Goal: Use online tool/utility: Utilize a website feature to perform a specific function

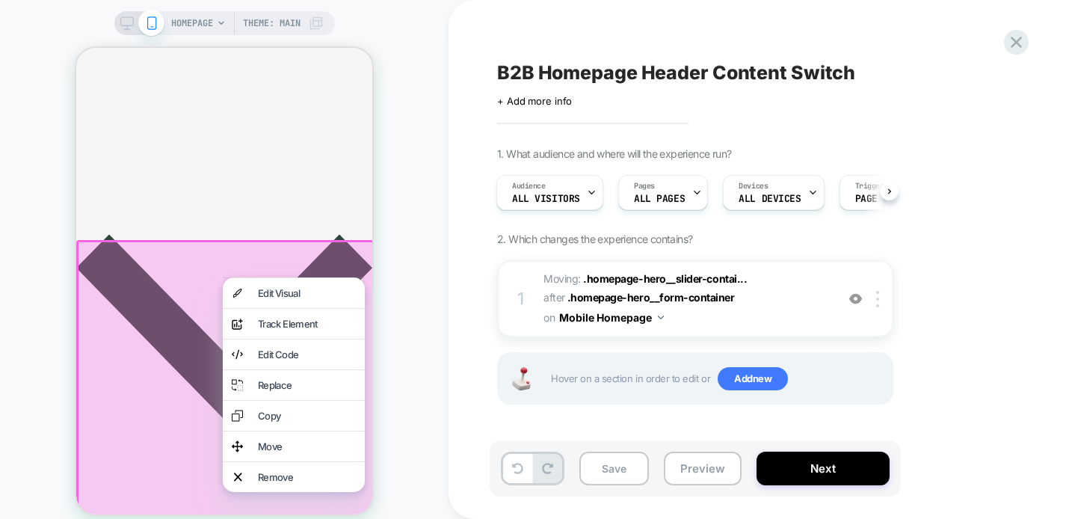
click at [922, 64] on div "B2B Homepage Header Content Switch" at bounding box center [770, 72] width 546 height 22
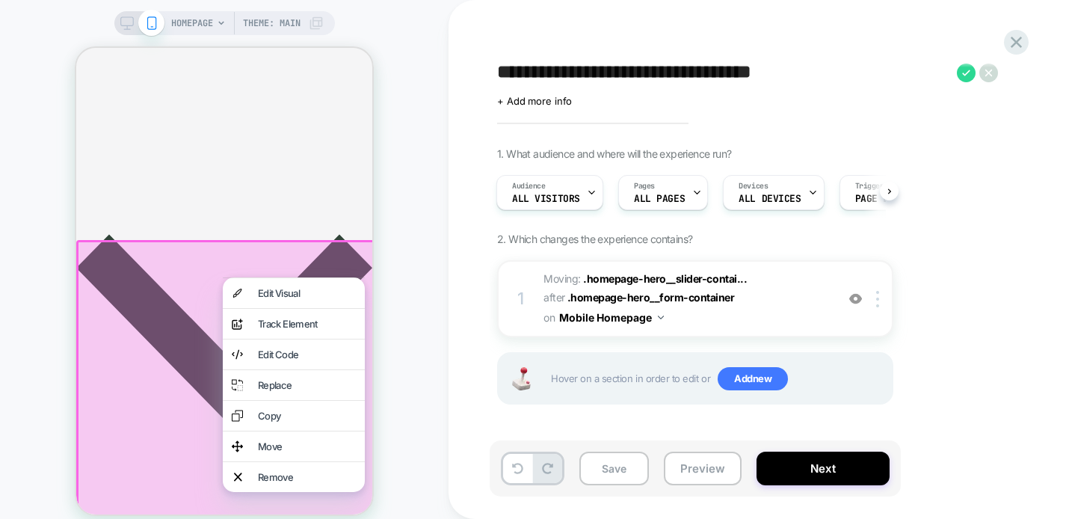
click at [897, 43] on div "**********" at bounding box center [769, 259] width 560 height 489
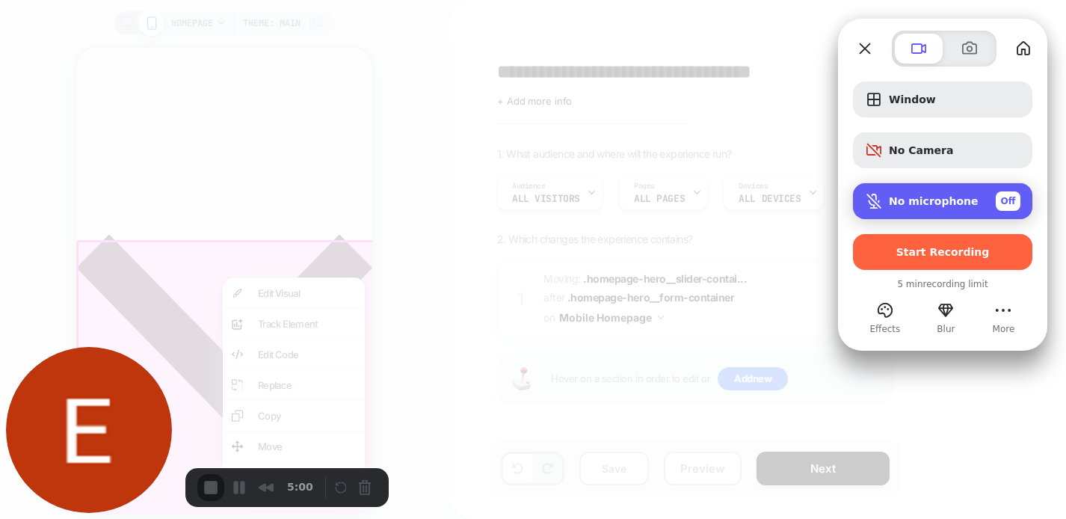
click at [906, 205] on span "No microphone" at bounding box center [934, 201] width 90 height 12
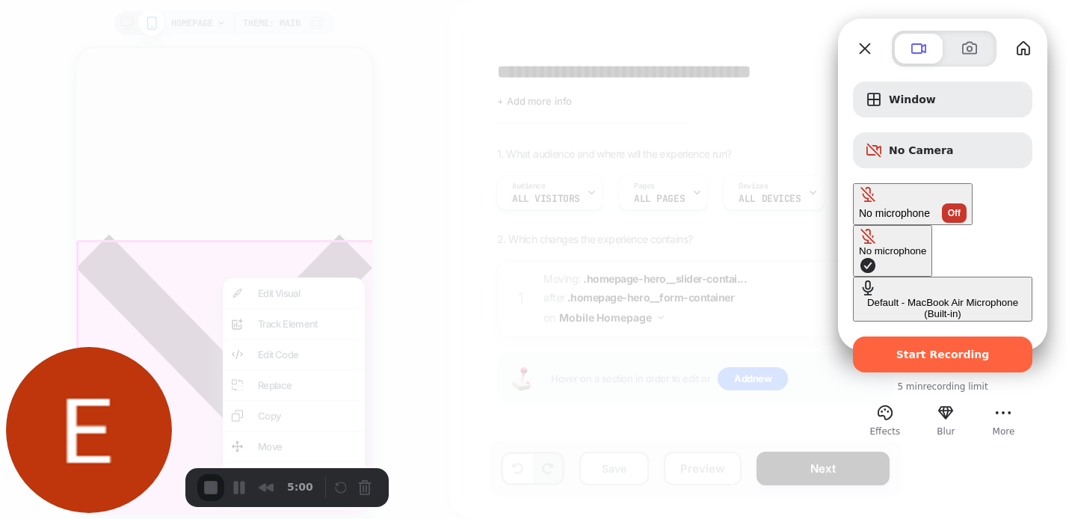
click at [859, 297] on div "Default - MacBook Air Microphone (Built-in)" at bounding box center [942, 308] width 167 height 22
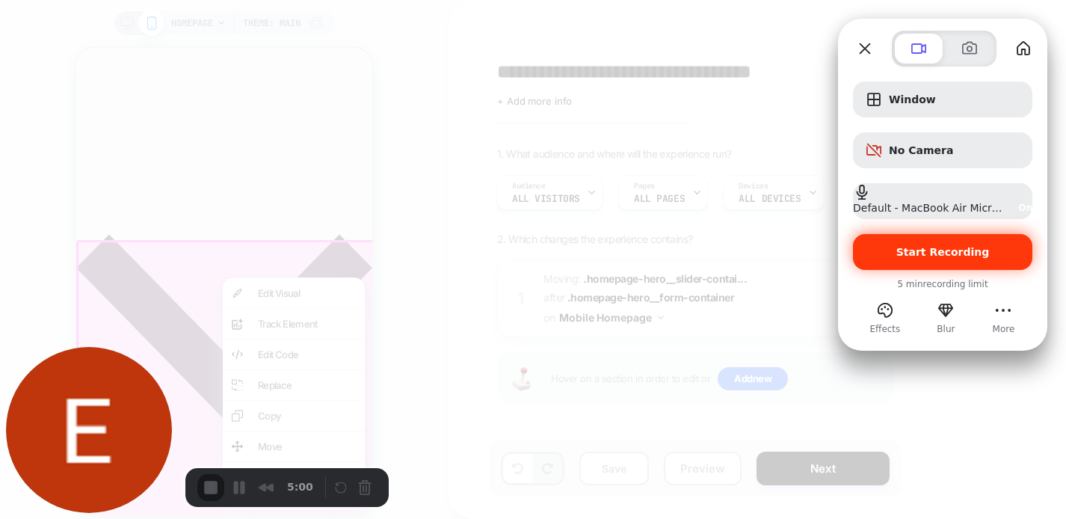
click at [900, 259] on div "Start Recording" at bounding box center [942, 252] width 179 height 36
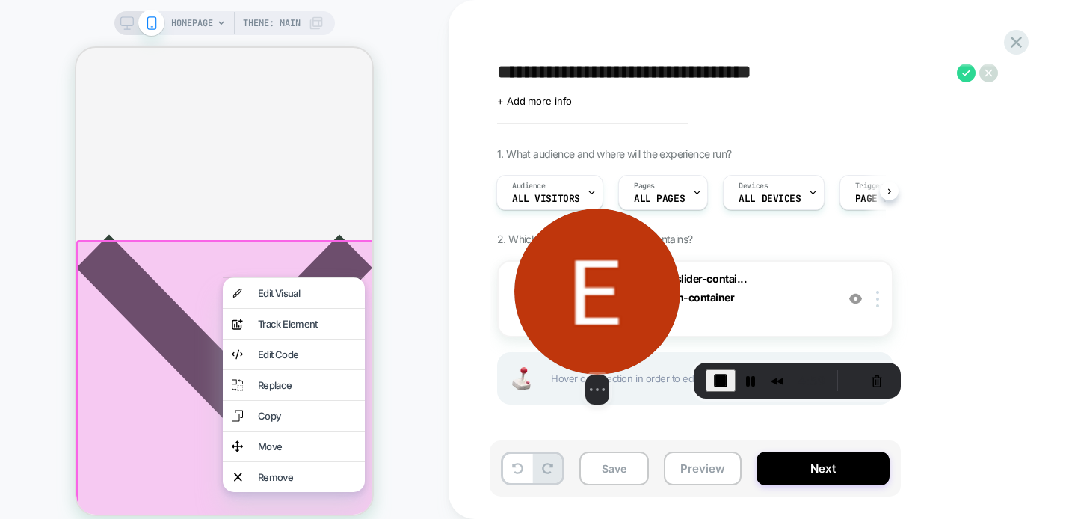
drag, startPoint x: 78, startPoint y: 407, endPoint x: 584, endPoint y: 365, distance: 507.6
click at [584, 365] on img at bounding box center [597, 291] width 166 height 166
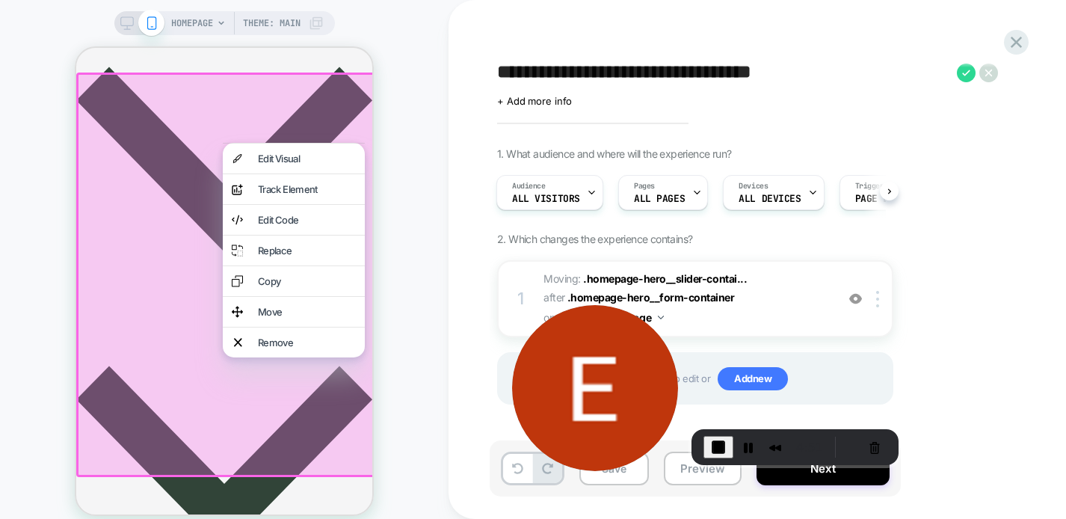
scroll to position [389, 0]
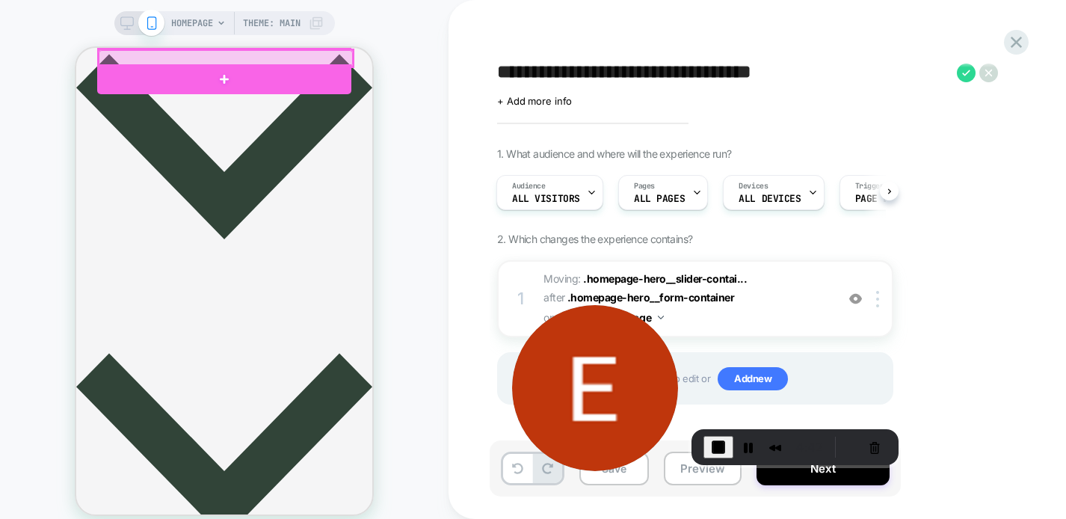
scroll to position [365, 0]
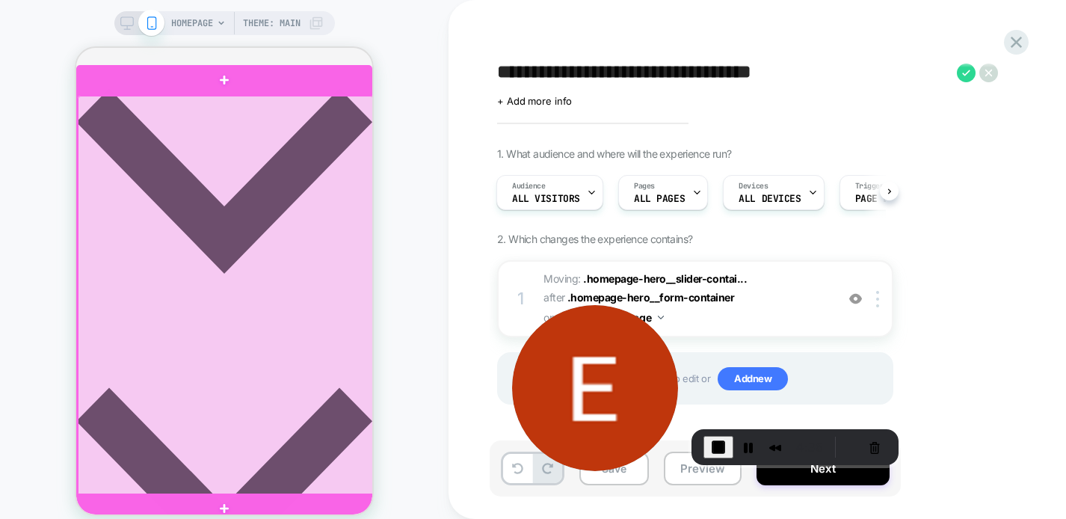
click at [347, 137] on div at bounding box center [226, 296] width 296 height 400
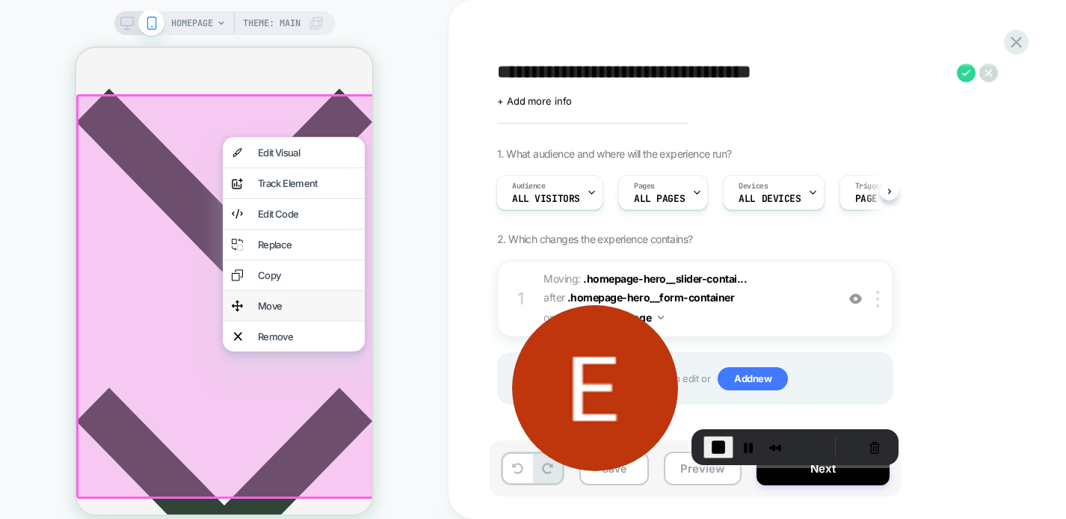
click at [301, 312] on div "Move" at bounding box center [307, 306] width 98 height 12
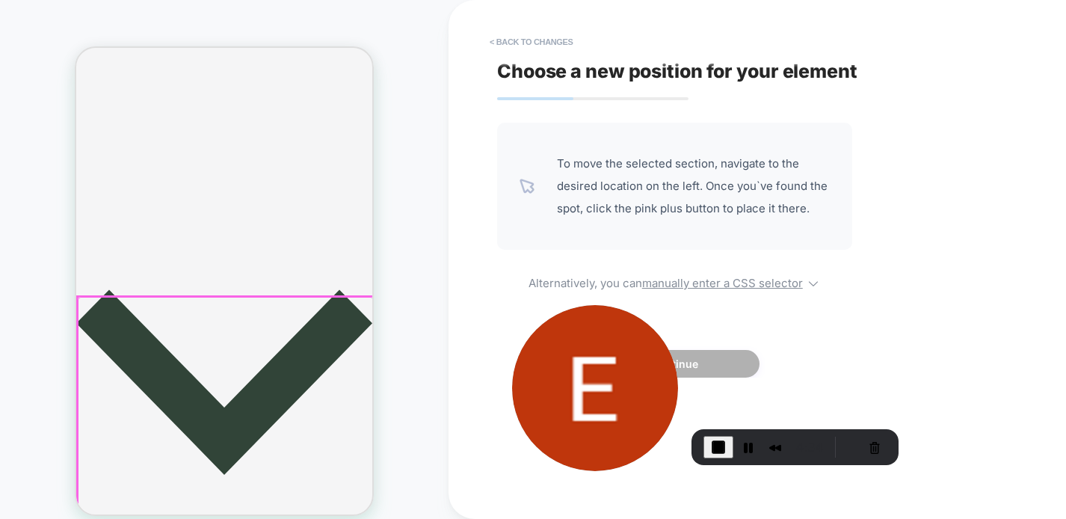
scroll to position [0, 0]
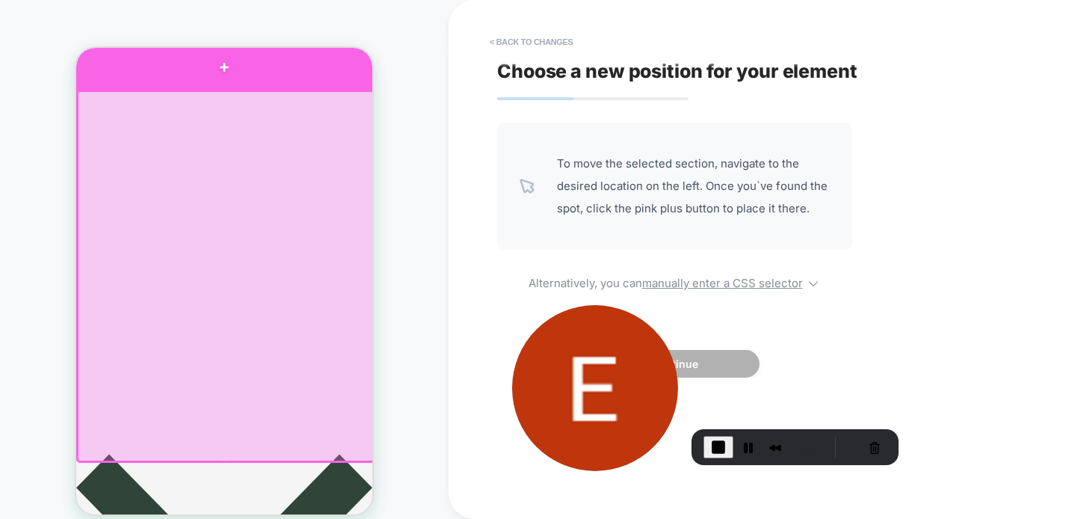
click at [262, 72] on div at bounding box center [224, 68] width 296 height 44
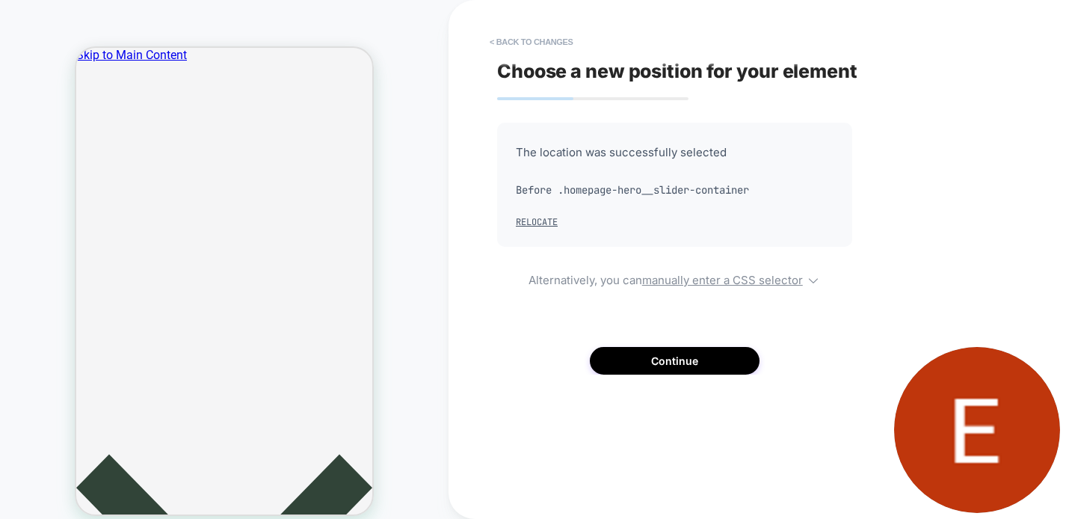
drag, startPoint x: 572, startPoint y: 378, endPoint x: 1065, endPoint y: 514, distance: 510.9
click at [1065, 514] on body "HOMEPAGE Theme: MAIN < Back to changes Choose a new position for your element T…" at bounding box center [533, 259] width 1066 height 519
click at [654, 365] on button "Continue" at bounding box center [675, 361] width 170 height 28
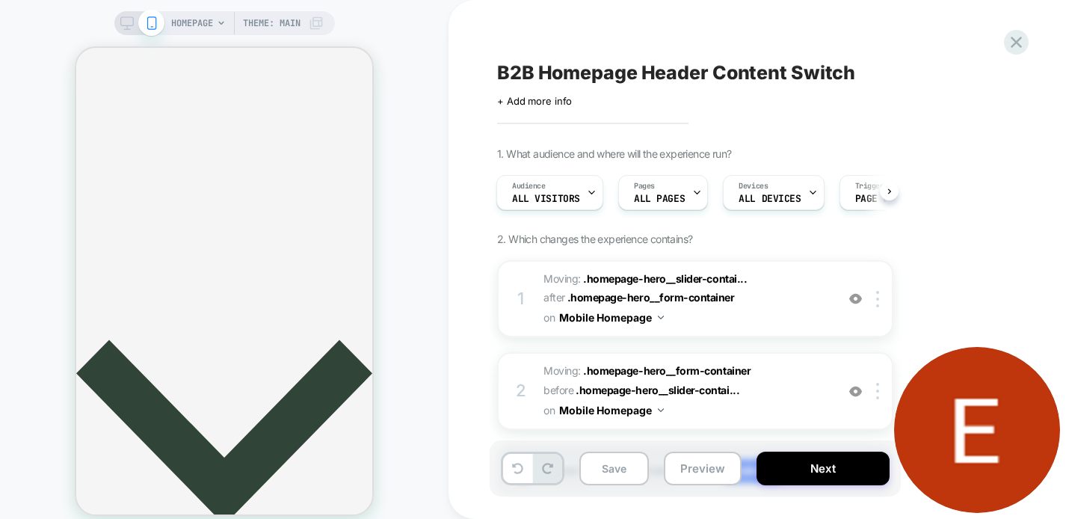
scroll to position [117, 0]
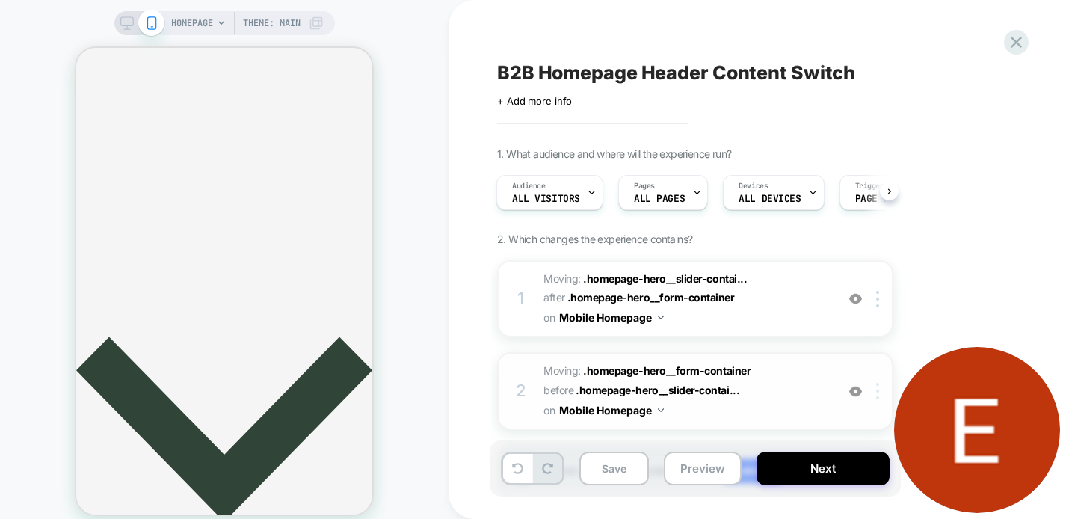
click at [877, 389] on img at bounding box center [877, 391] width 3 height 16
click at [877, 349] on div "Delete" at bounding box center [878, 352] width 133 height 40
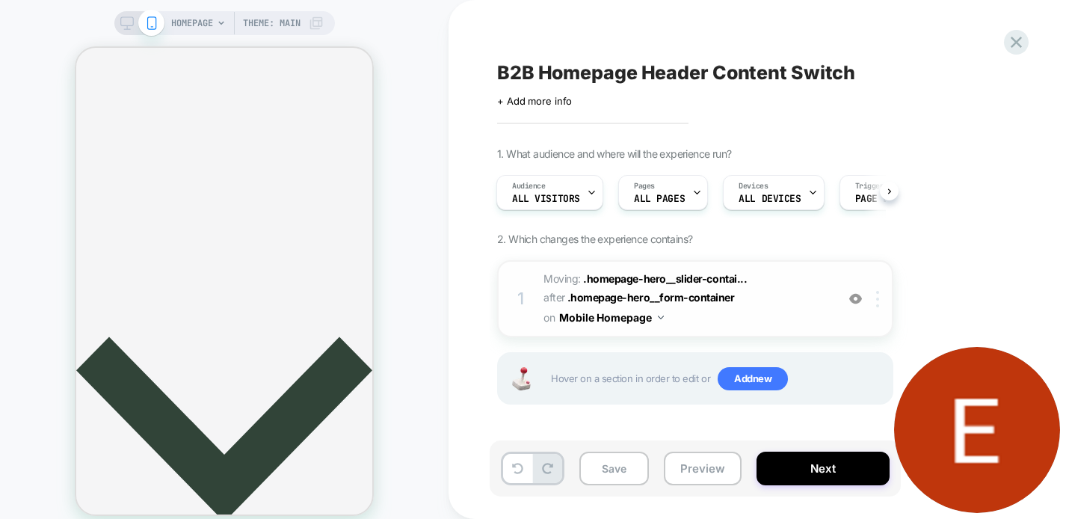
click at [875, 291] on div at bounding box center [880, 299] width 25 height 16
click at [843, 412] on div "Delete" at bounding box center [878, 418] width 133 height 40
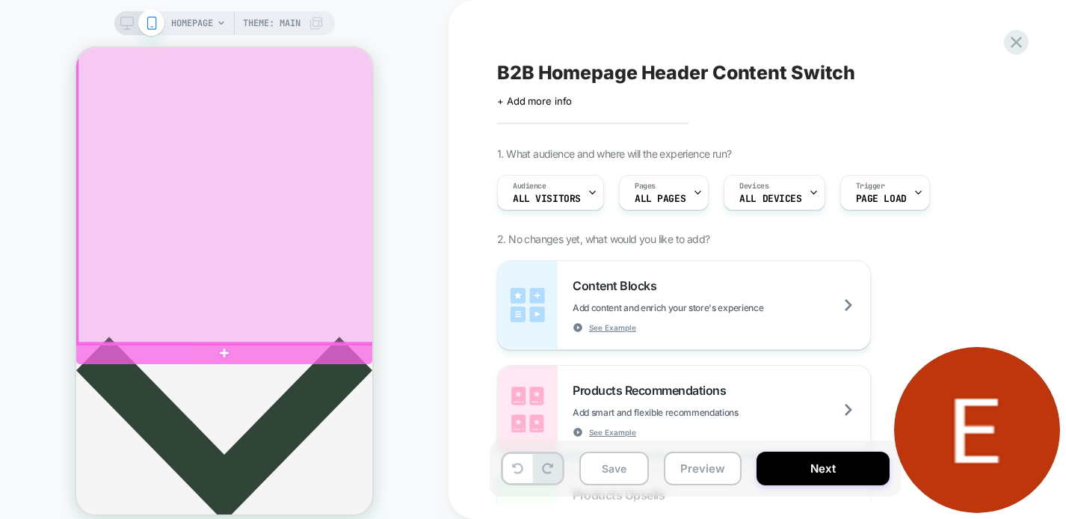
click at [247, 171] on div at bounding box center [226, 159] width 296 height 370
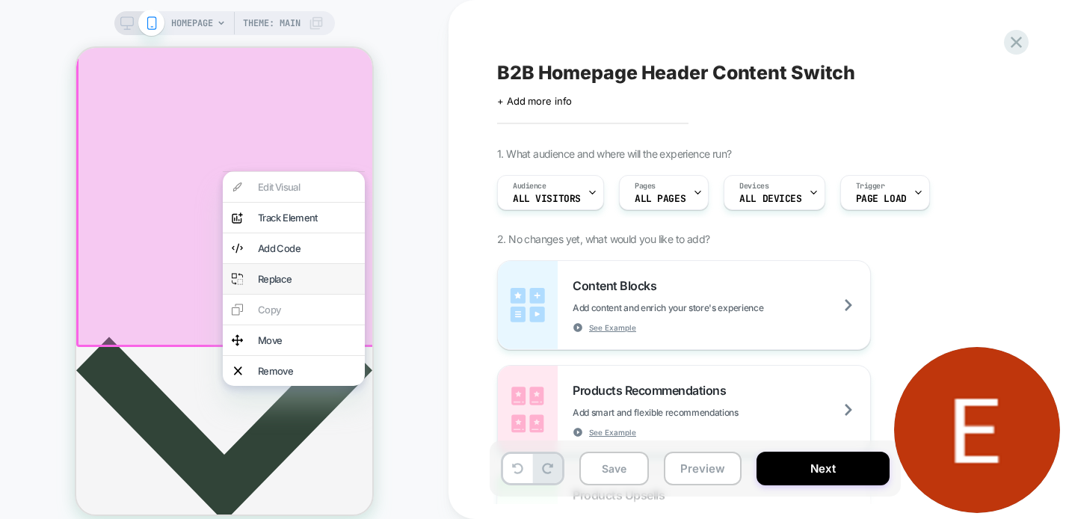
click at [287, 285] on div "Replace" at bounding box center [307, 279] width 98 height 12
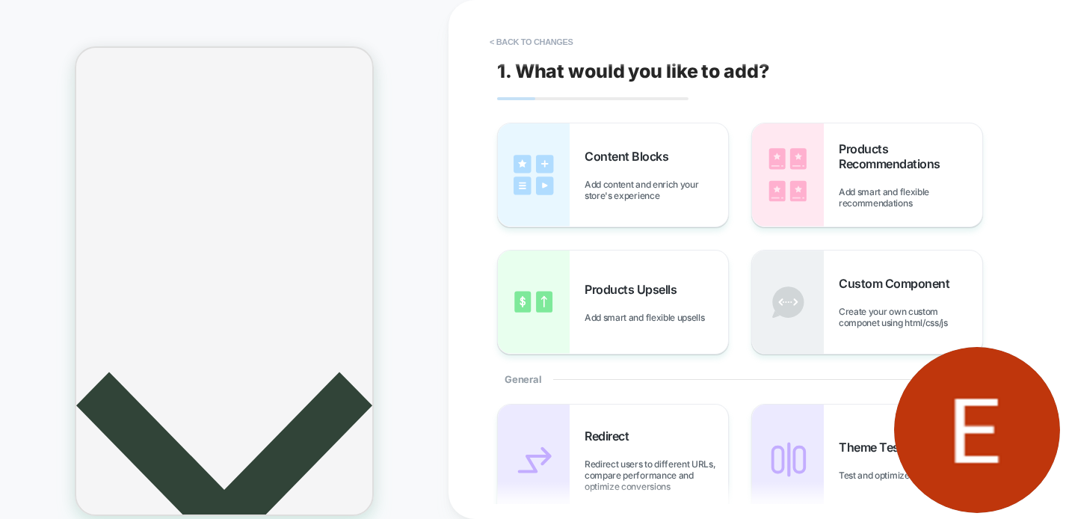
scroll to position [179, 0]
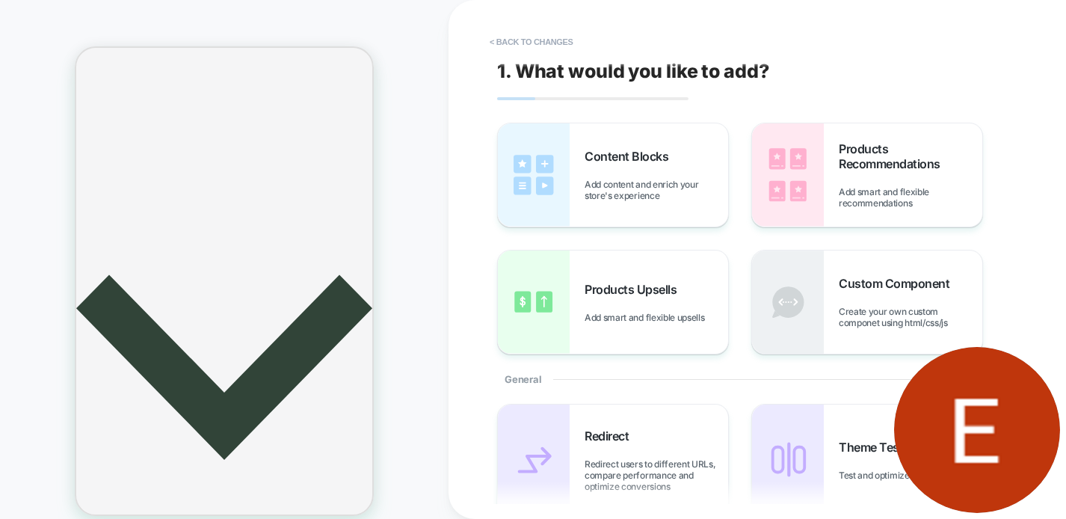
click at [47, 222] on div "HOMEPAGE Theme: MAIN" at bounding box center [224, 269] width 448 height 508
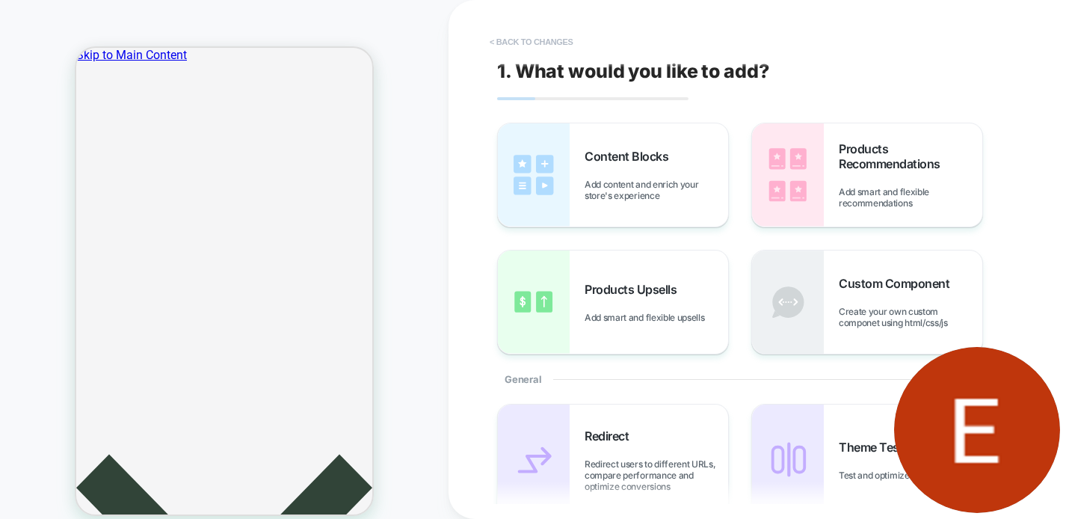
click at [527, 40] on button "< Back to changes" at bounding box center [531, 42] width 99 height 24
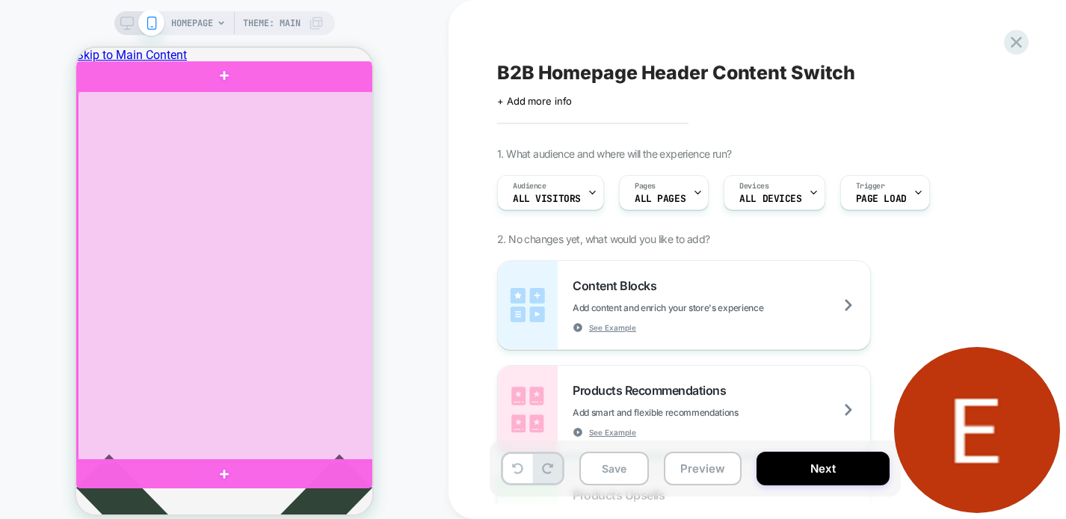
click at [263, 250] on div at bounding box center [226, 276] width 296 height 370
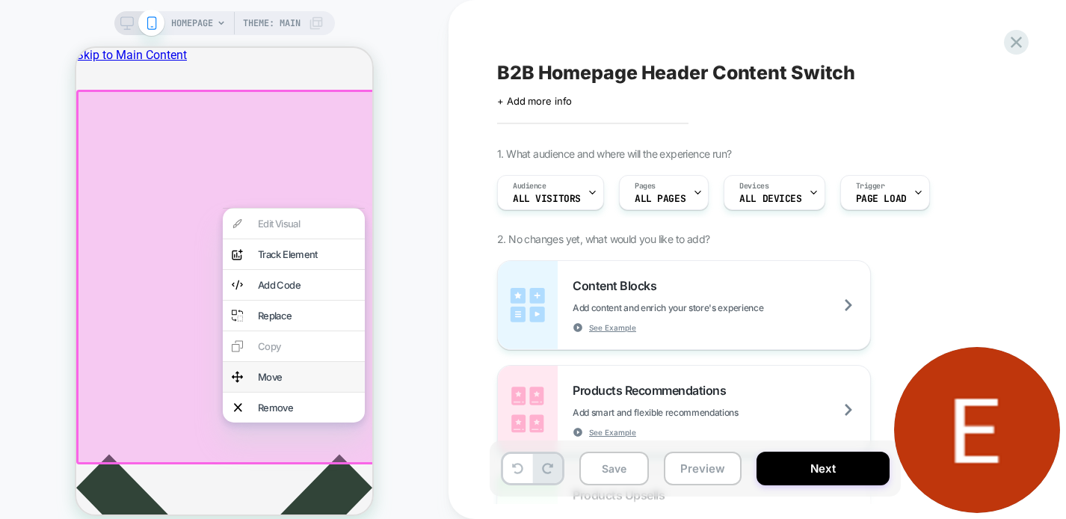
click at [282, 383] on div "Move" at bounding box center [307, 377] width 98 height 12
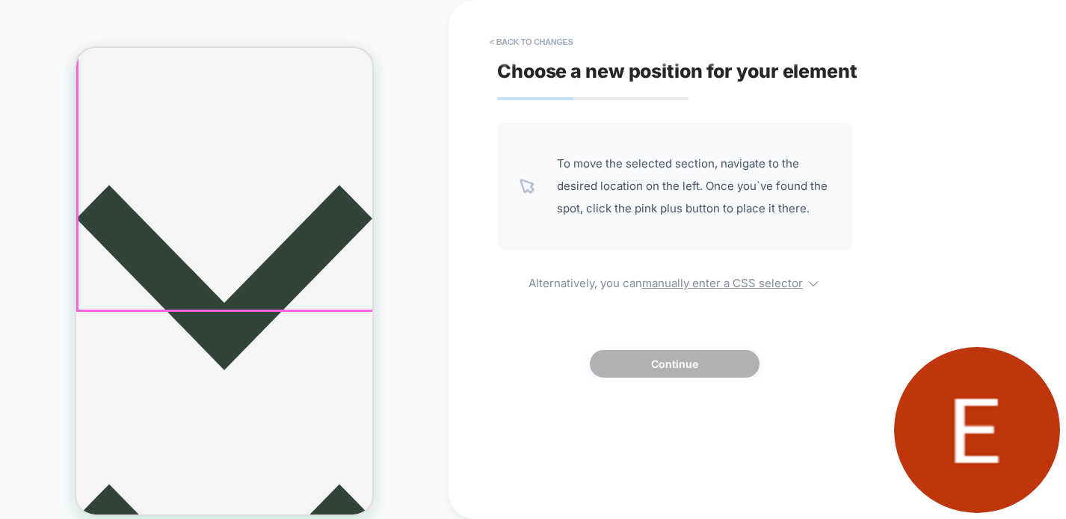
scroll to position [446, 0]
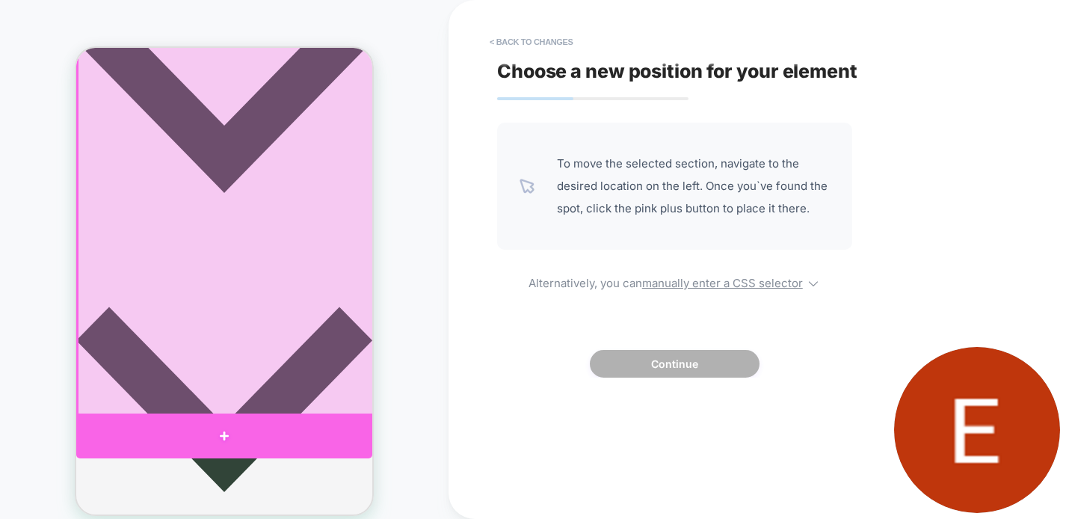
click at [283, 427] on div at bounding box center [224, 435] width 296 height 45
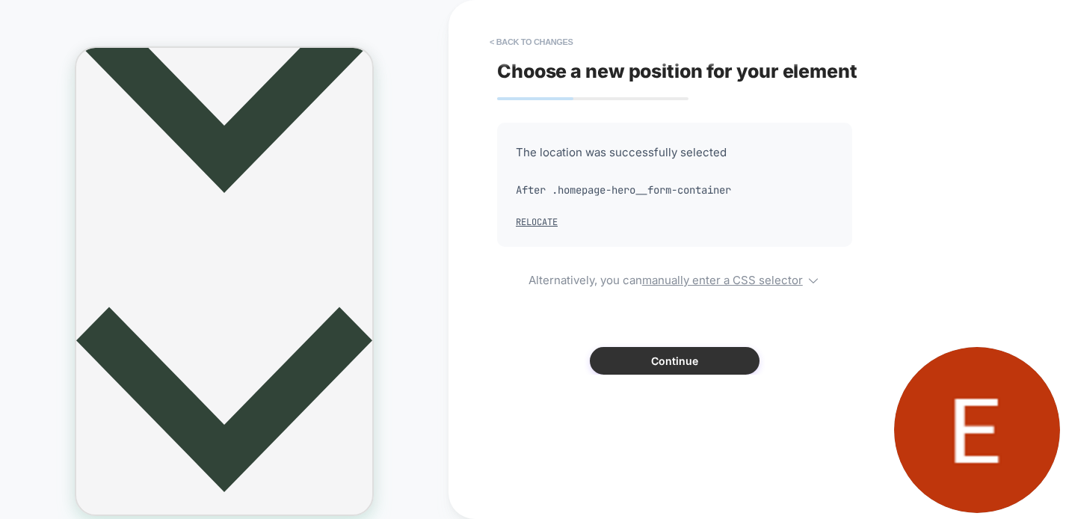
click at [646, 355] on button "Continue" at bounding box center [675, 361] width 170 height 28
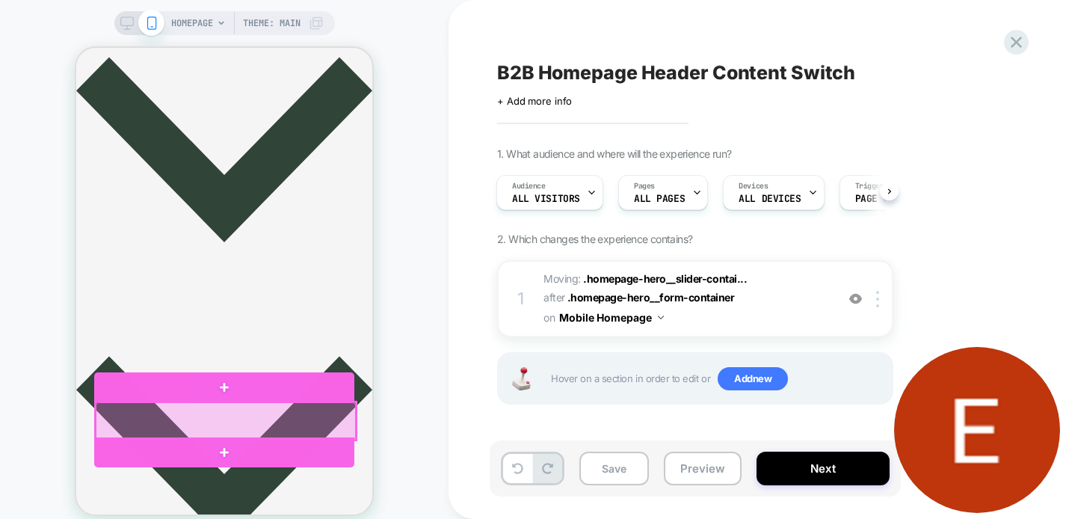
scroll to position [398, 0]
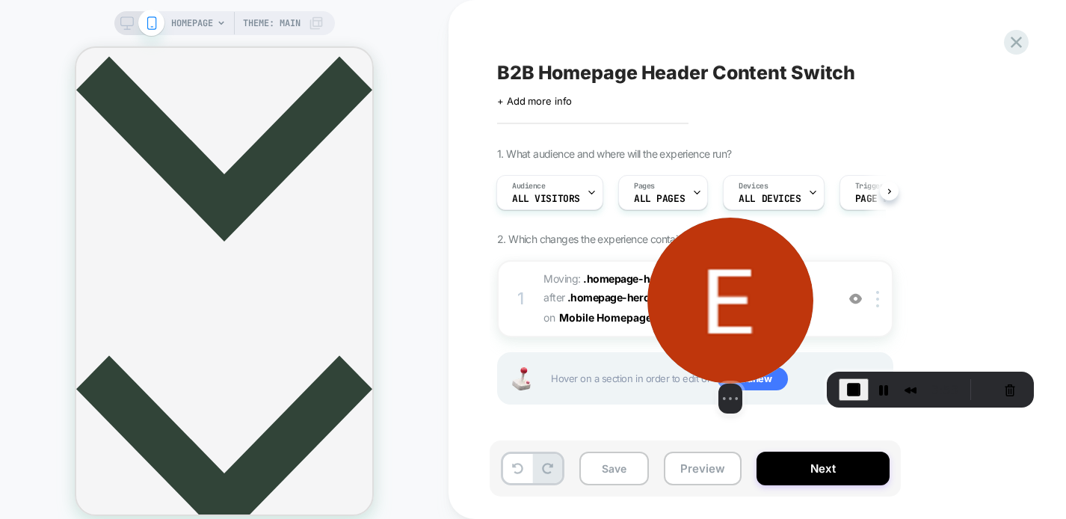
drag, startPoint x: 999, startPoint y: 407, endPoint x: 664, endPoint y: 276, distance: 360.1
click at [664, 276] on img at bounding box center [730, 300] width 166 height 166
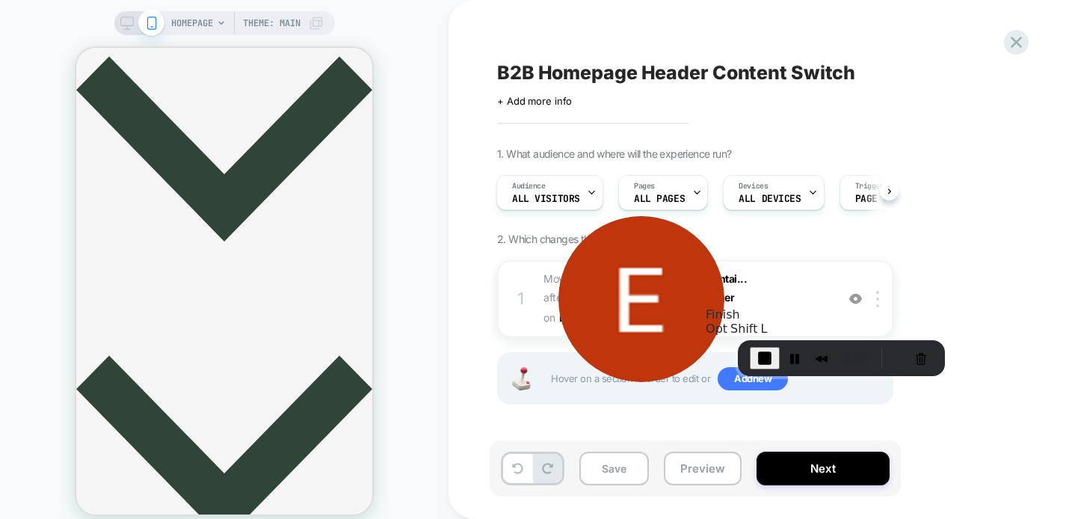
click at [761, 360] on span "End Recording" at bounding box center [765, 358] width 18 height 18
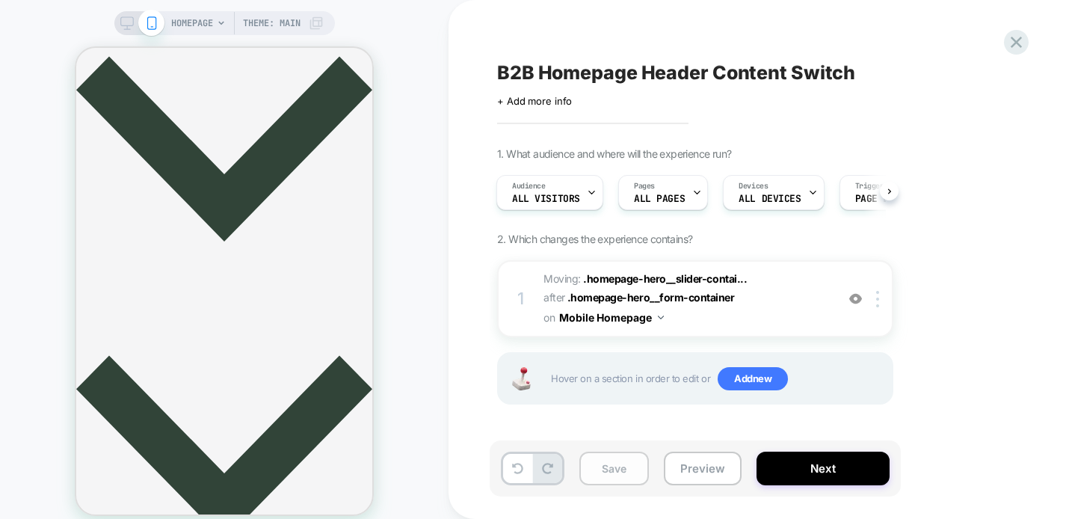
click at [622, 472] on button "Save" at bounding box center [613, 468] width 69 height 34
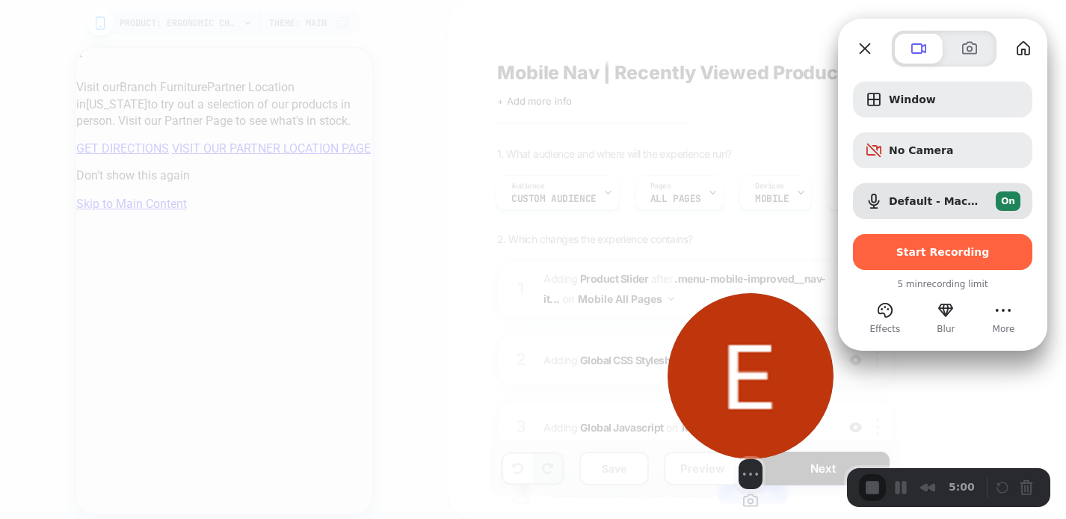
drag, startPoint x: 116, startPoint y: 403, endPoint x: 784, endPoint y: 412, distance: 668.1
click at [784, 412] on img at bounding box center [750, 376] width 166 height 166
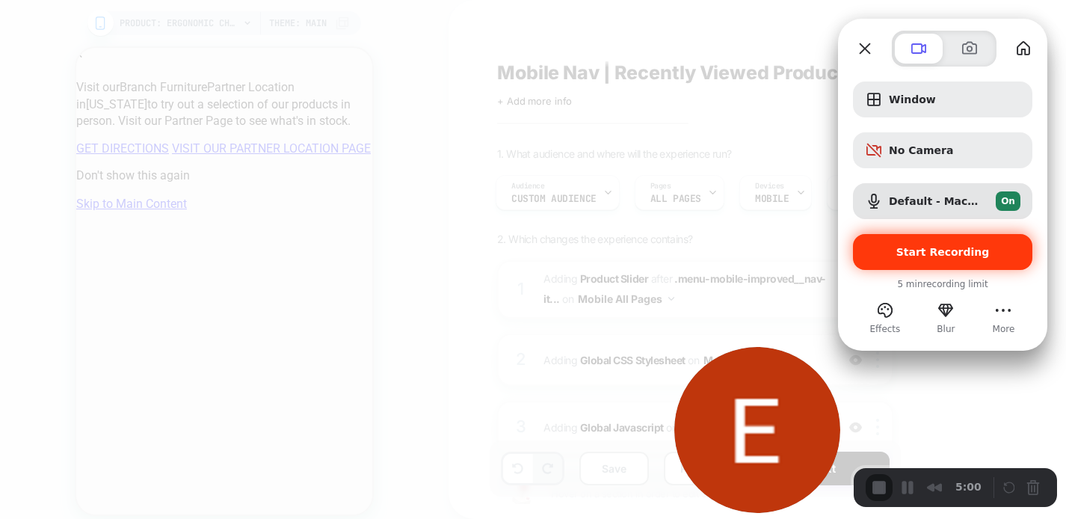
click at [924, 251] on span "Start Recording" at bounding box center [942, 252] width 93 height 12
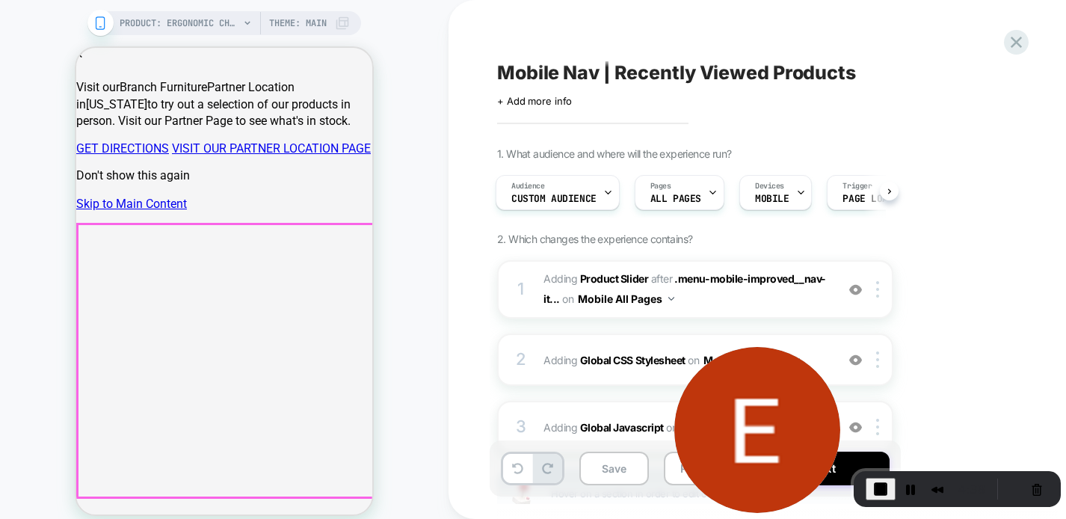
scroll to position [386, 0]
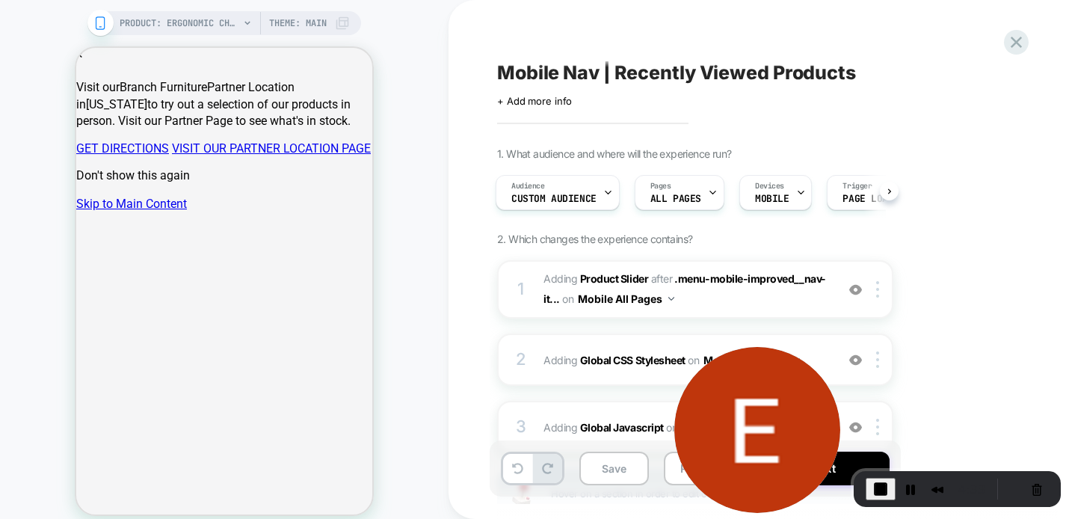
click at [433, 275] on div "PRODUCT: Ergonomic Chair PRODUCT: Ergonomic Chair Theme: MAIN" at bounding box center [224, 269] width 448 height 508
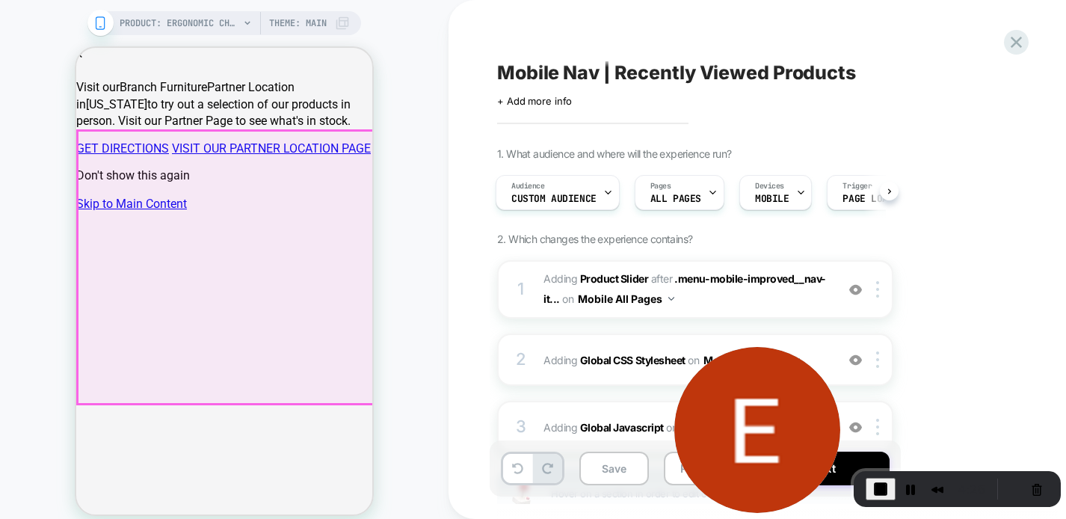
scroll to position [0, 0]
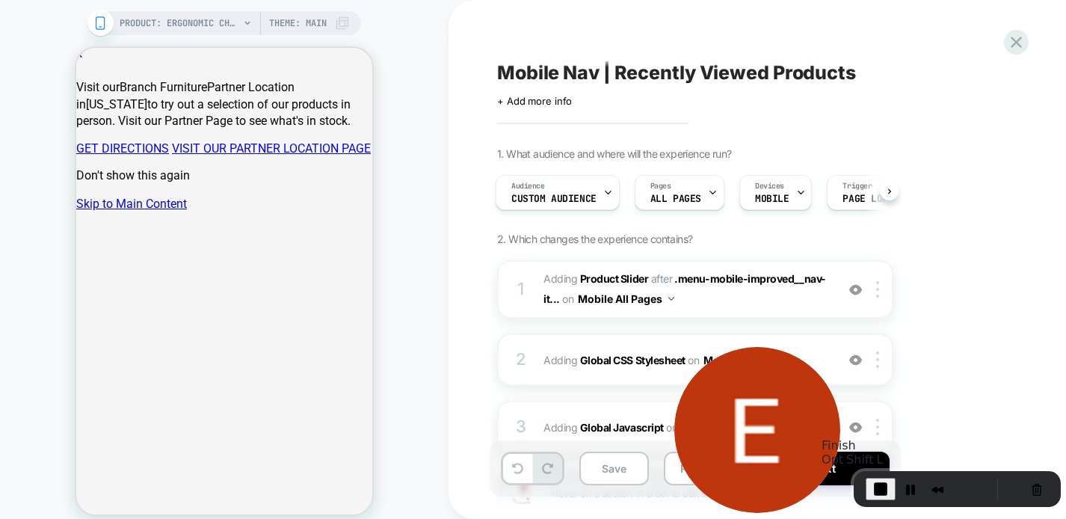
click at [871, 490] on span "End Recording" at bounding box center [880, 489] width 18 height 18
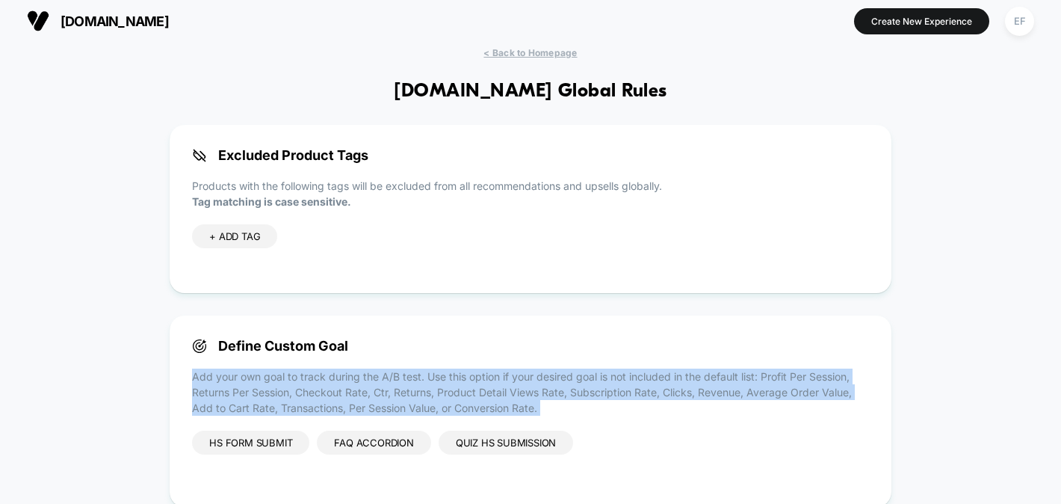
scroll to position [6, 0]
